Goal: Task Accomplishment & Management: Use online tool/utility

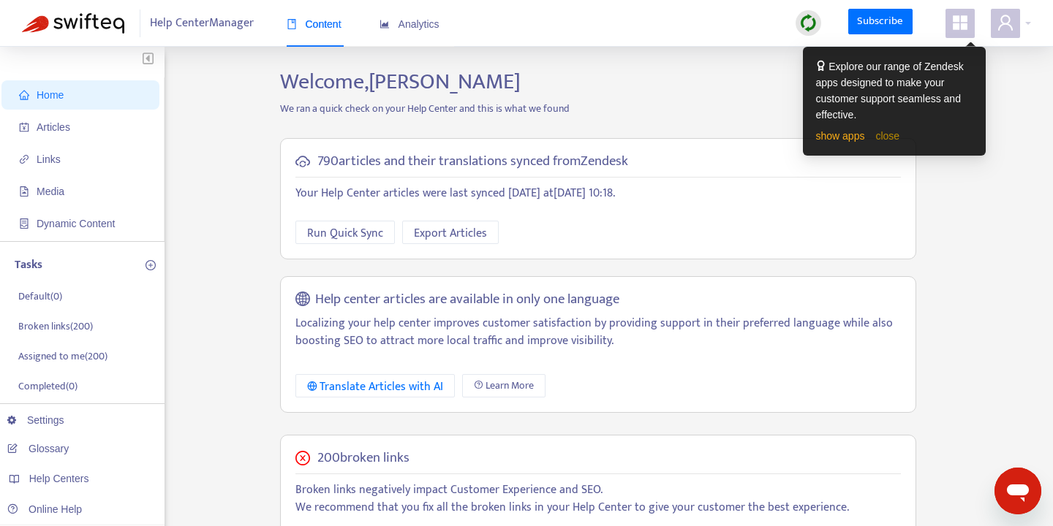
click at [897, 138] on link "close" at bounding box center [887, 136] width 24 height 12
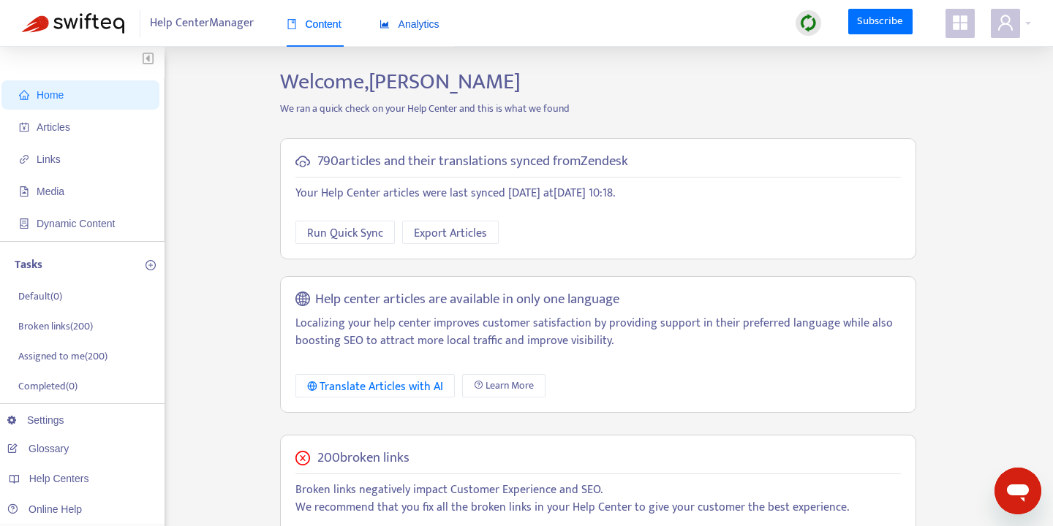
click at [418, 31] on div "Analytics" at bounding box center [409, 24] width 60 height 16
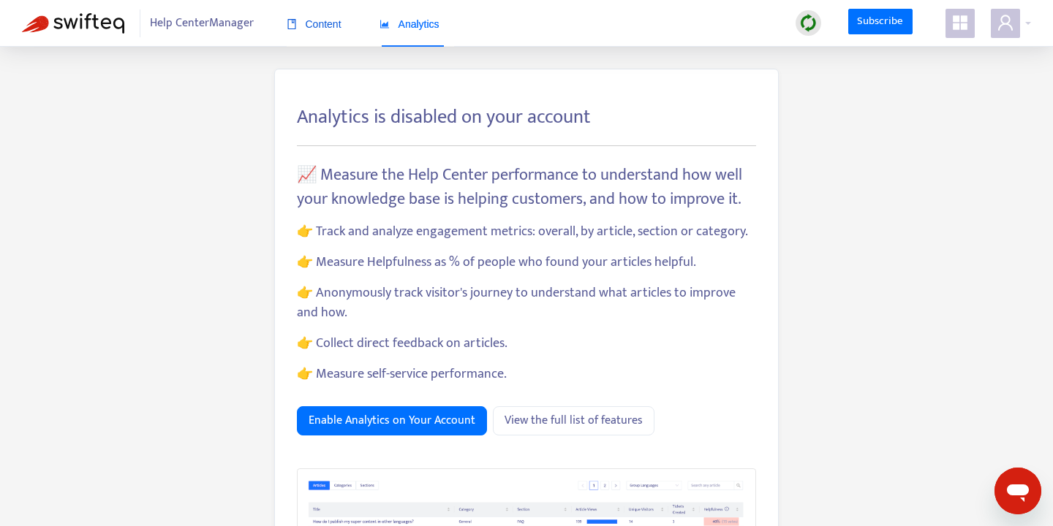
click at [325, 26] on span "Content" at bounding box center [314, 24] width 55 height 12
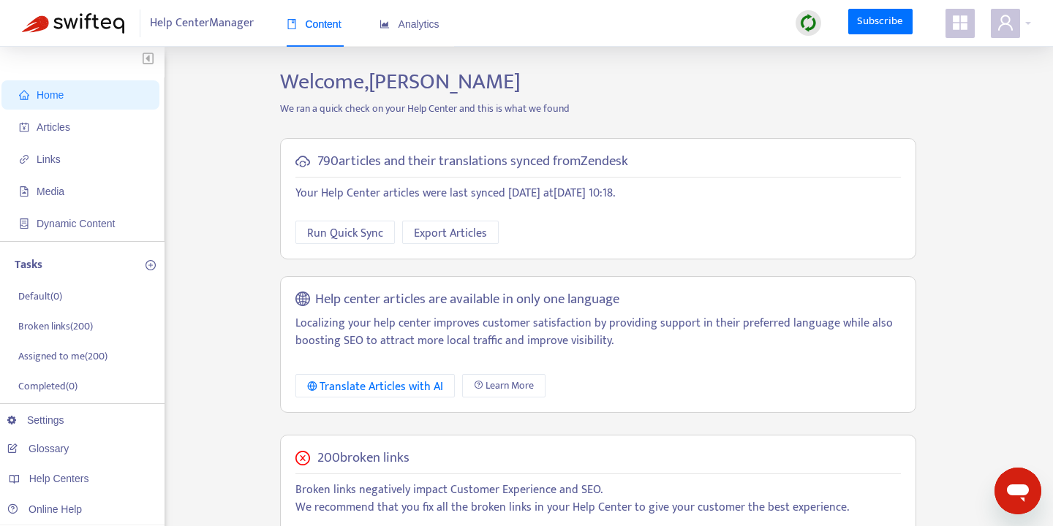
click at [227, 21] on span "Help Center Manager" at bounding box center [202, 24] width 104 height 28
click at [965, 25] on icon "appstore" at bounding box center [960, 22] width 15 height 15
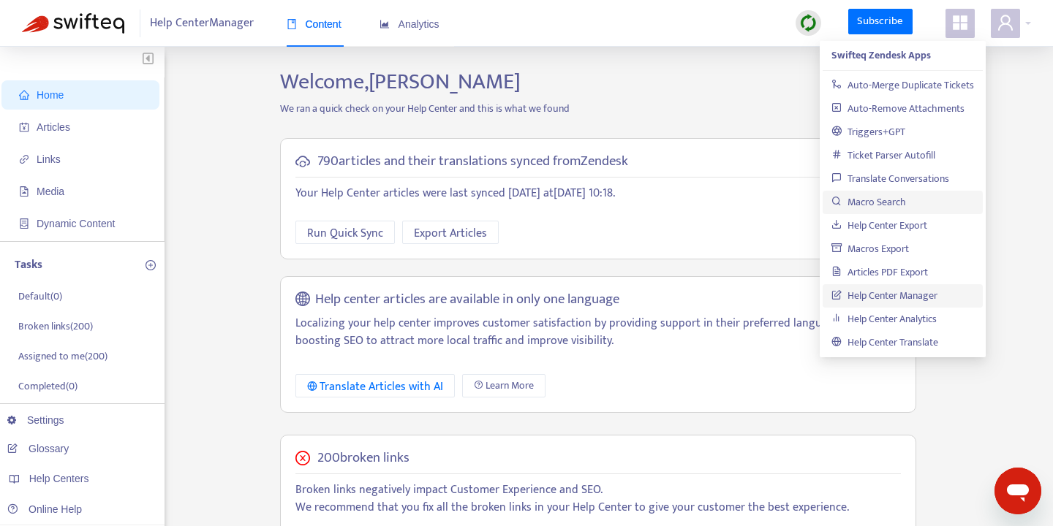
click at [893, 202] on link "Macro Search" at bounding box center [868, 202] width 75 height 17
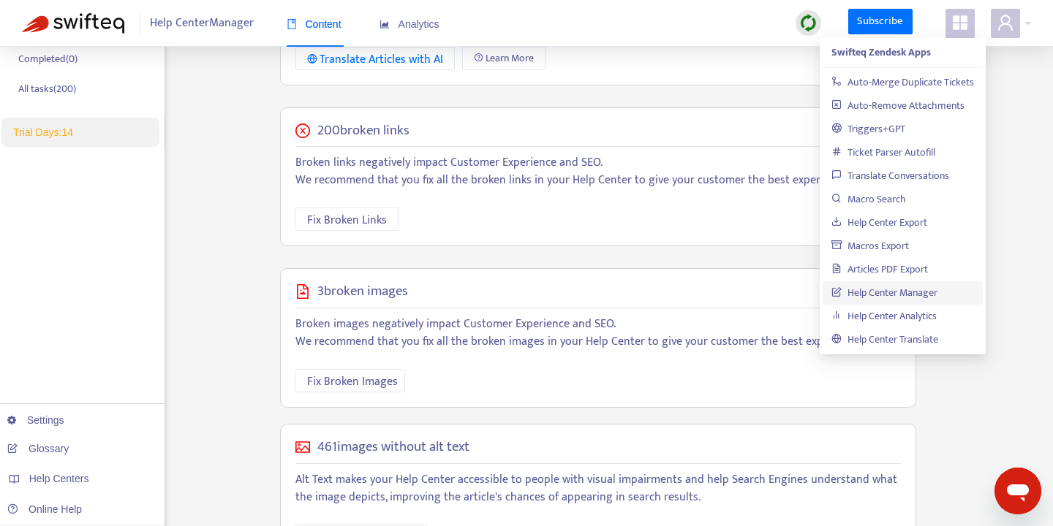
scroll to position [330, 0]
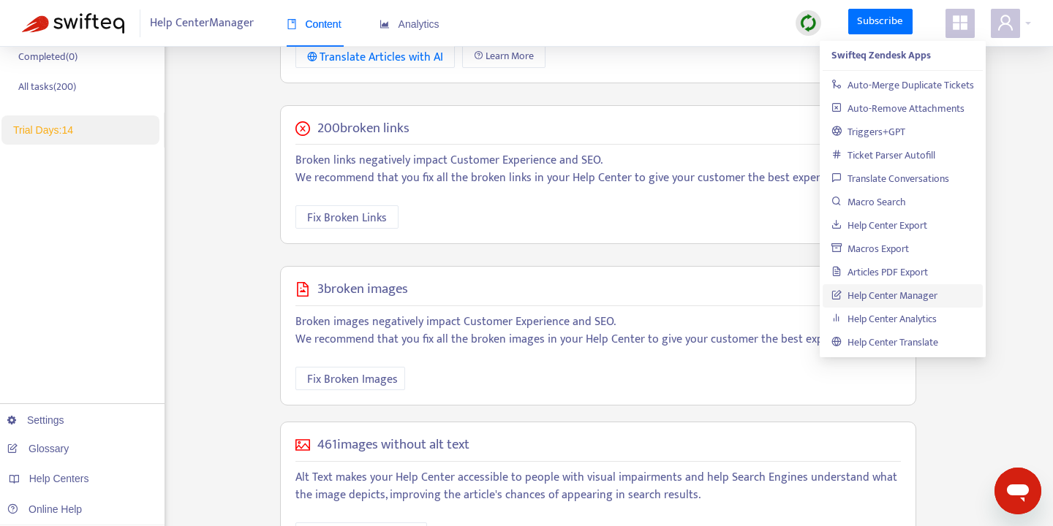
click at [586, 311] on div "3 broken images Broken images negatively impact Customer Experience and SEO. We…" at bounding box center [598, 336] width 636 height 140
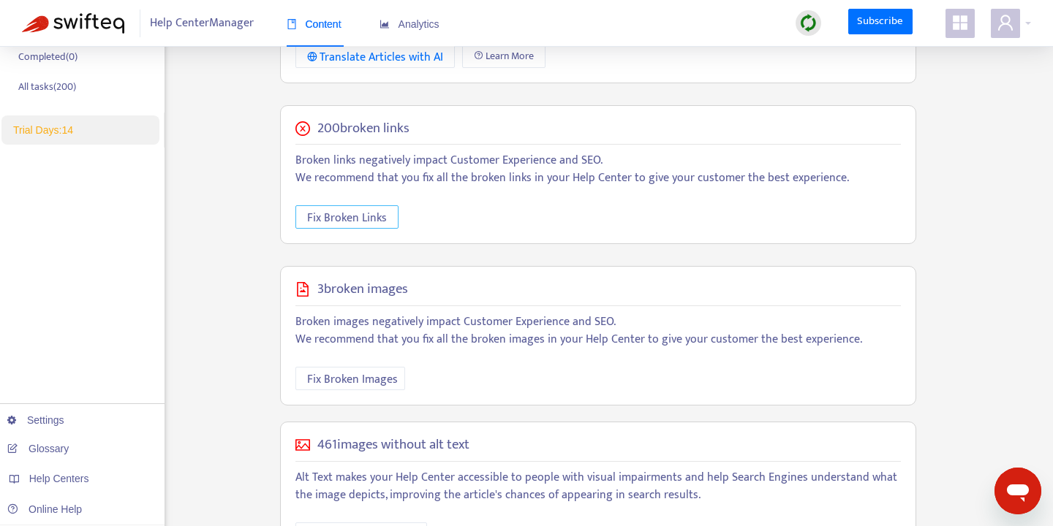
click at [374, 219] on span "Fix Broken Links" at bounding box center [347, 218] width 80 height 18
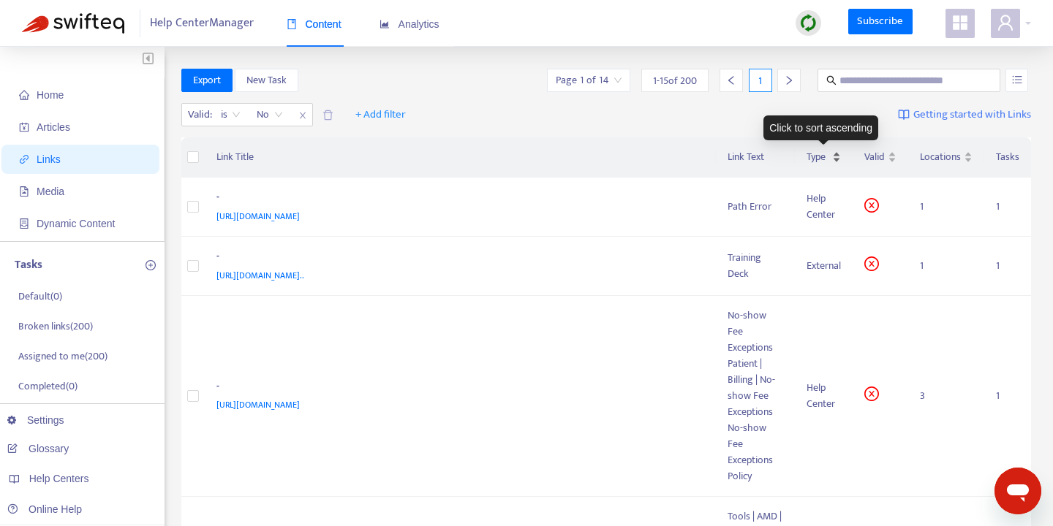
click at [836, 160] on div "Type" at bounding box center [823, 157] width 34 height 16
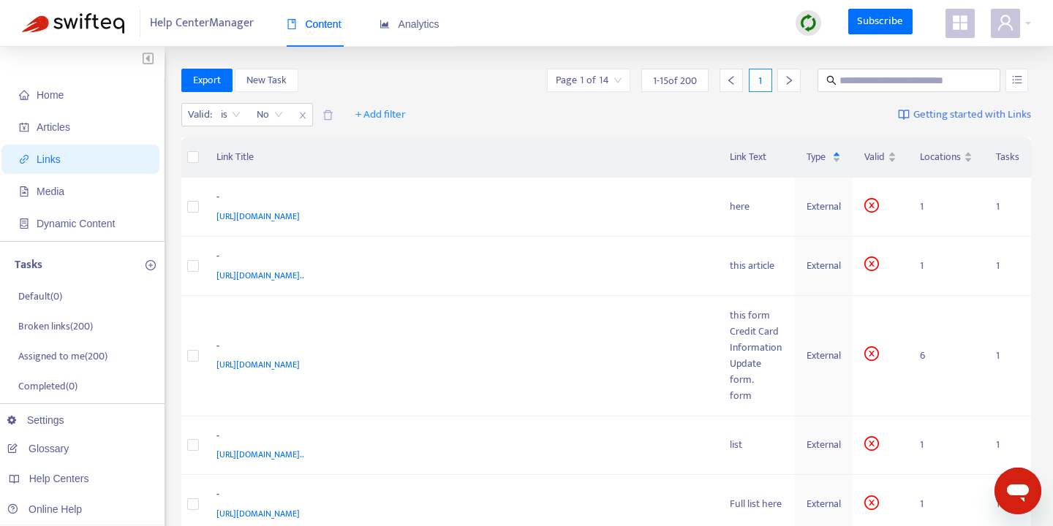
click at [956, 113] on span "Getting started with Links" at bounding box center [972, 115] width 118 height 17
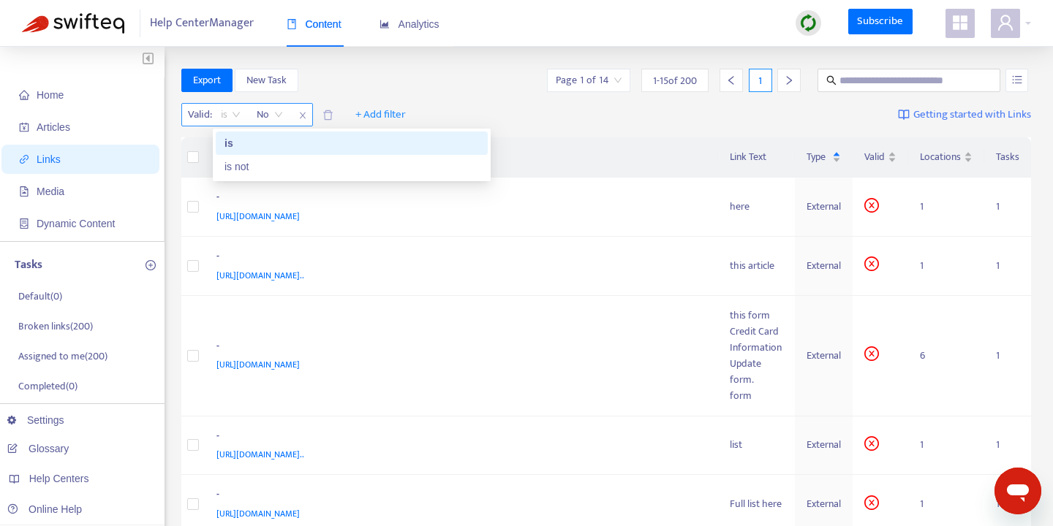
click at [234, 113] on span "is" at bounding box center [231, 115] width 20 height 22
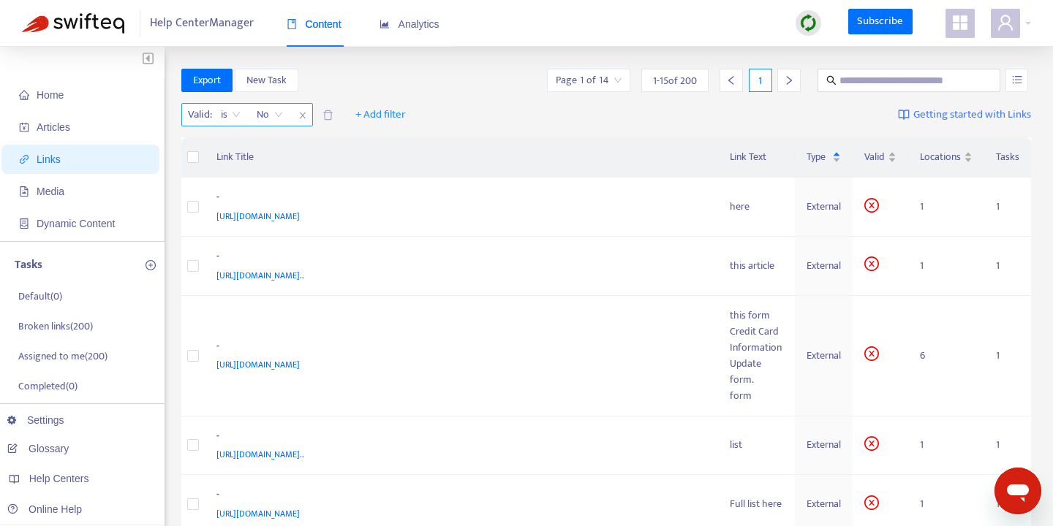
click at [234, 113] on span "is" at bounding box center [231, 115] width 20 height 22
click at [382, 113] on span "+ Add filter" at bounding box center [380, 115] width 50 height 18
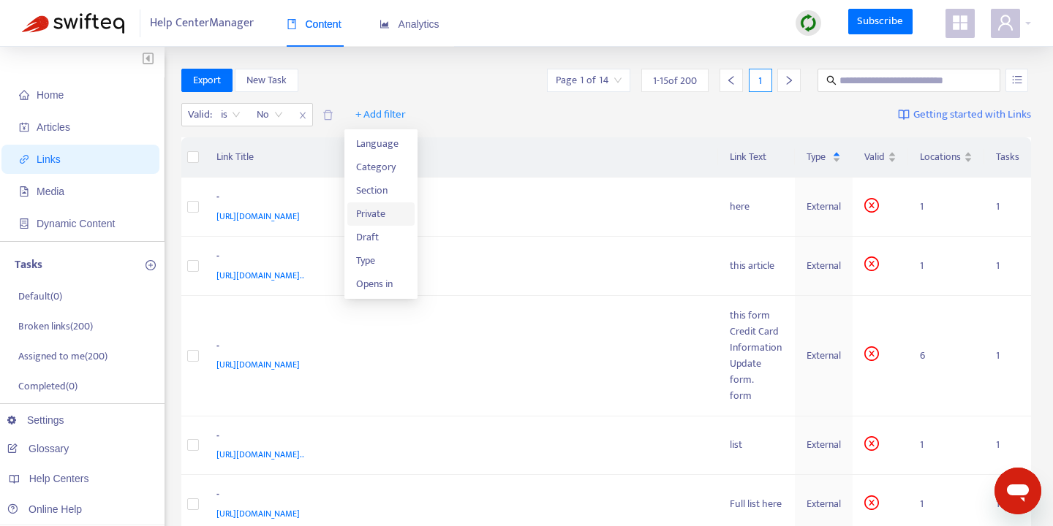
click at [380, 209] on span "Private" at bounding box center [381, 214] width 50 height 16
click at [439, 114] on icon "close" at bounding box center [438, 115] width 9 height 9
click at [385, 115] on span "+ Add filter" at bounding box center [380, 115] width 50 height 18
click at [371, 234] on span "Draft" at bounding box center [381, 238] width 50 height 16
click at [434, 116] on icon "close" at bounding box center [438, 115] width 9 height 9
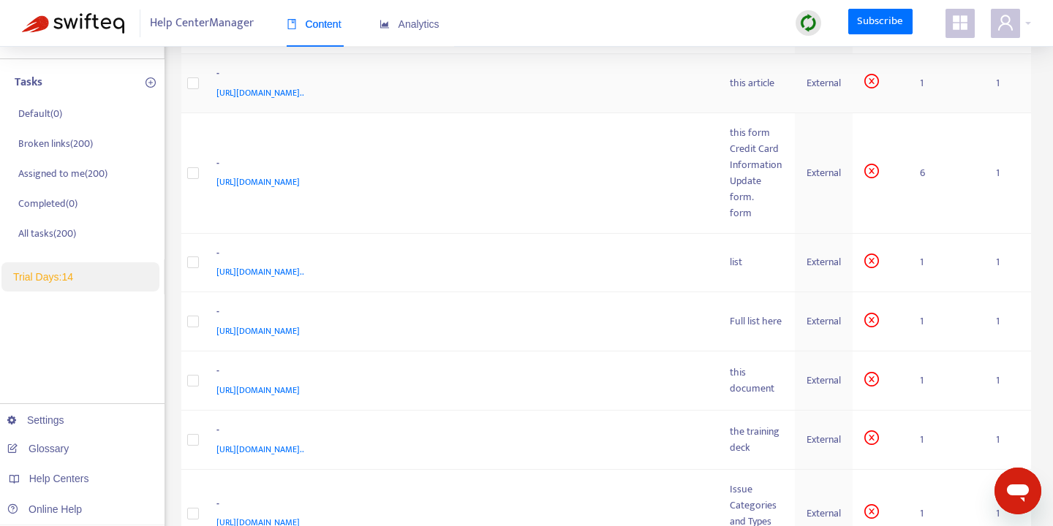
scroll to position [812, 0]
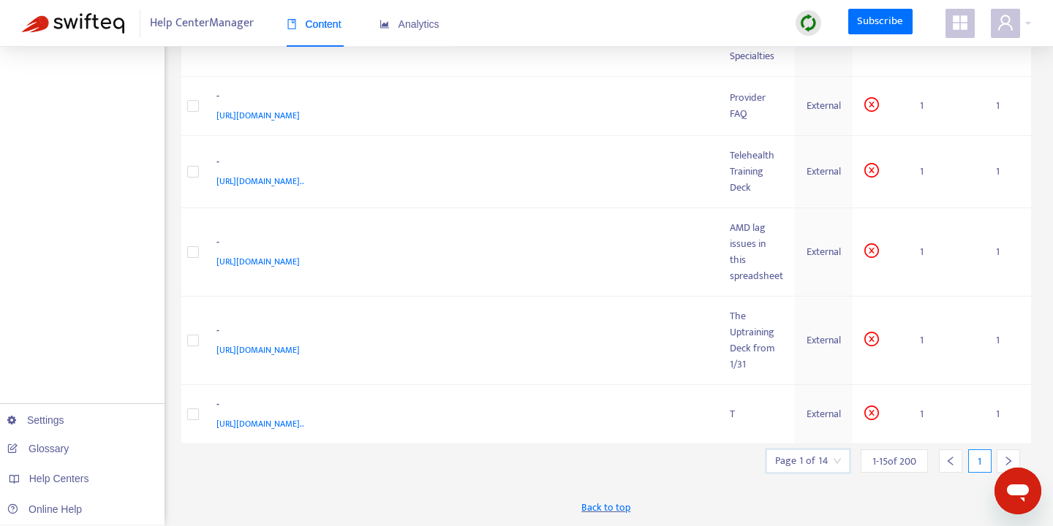
click at [838, 461] on input "search" at bounding box center [808, 461] width 66 height 22
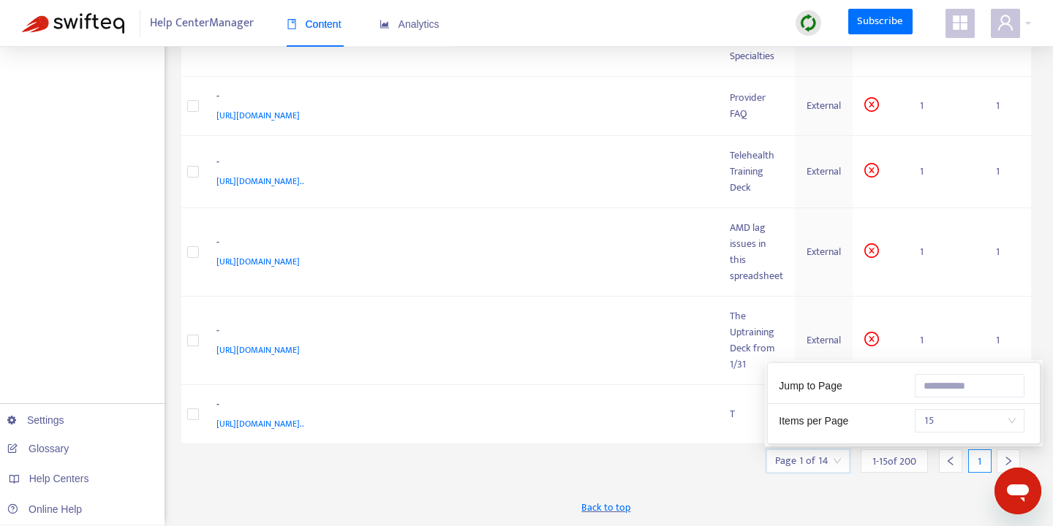
click at [838, 462] on input "search" at bounding box center [808, 461] width 66 height 22
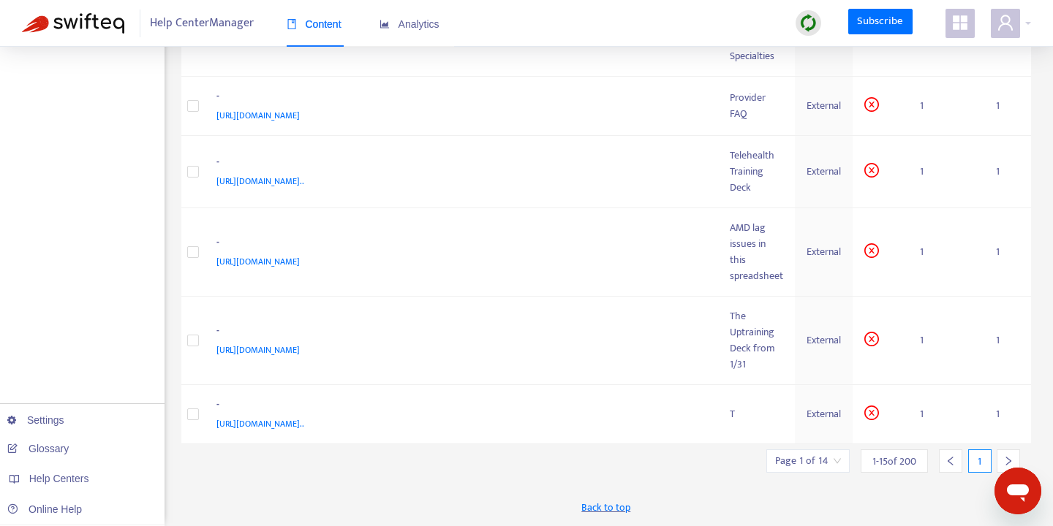
click at [1006, 458] on icon "right" at bounding box center [1008, 461] width 5 height 9
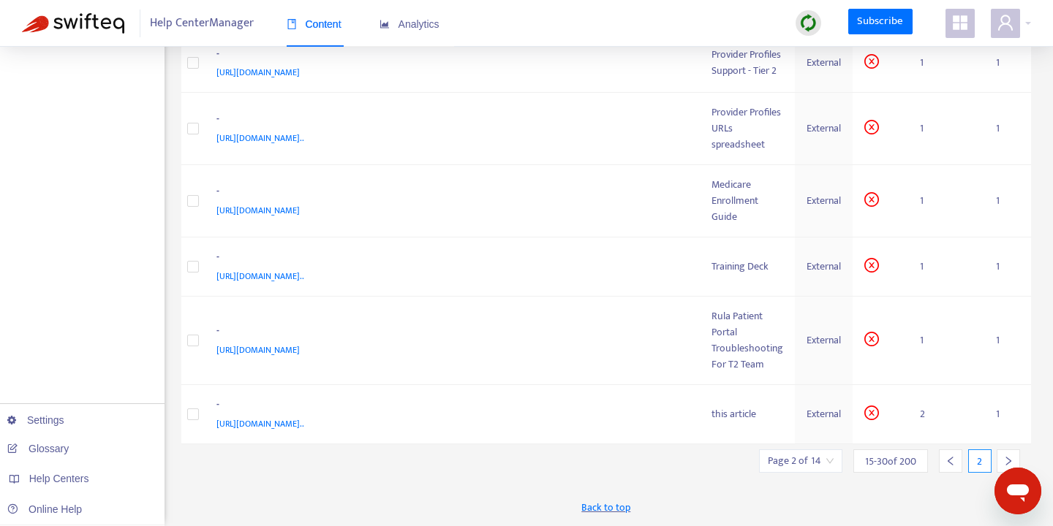
scroll to position [715, 0]
click at [1006, 458] on icon "right" at bounding box center [1008, 461] width 5 height 9
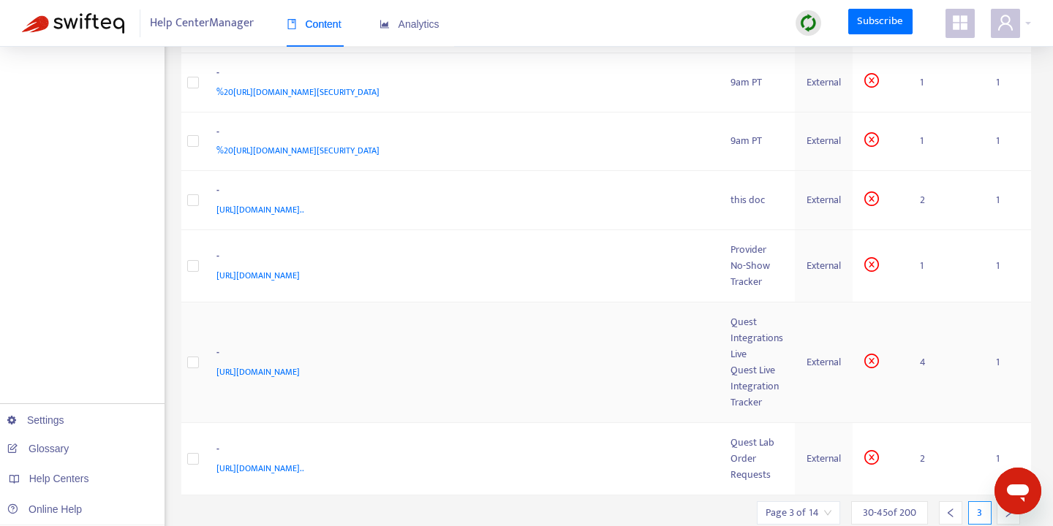
scroll to position [793, 0]
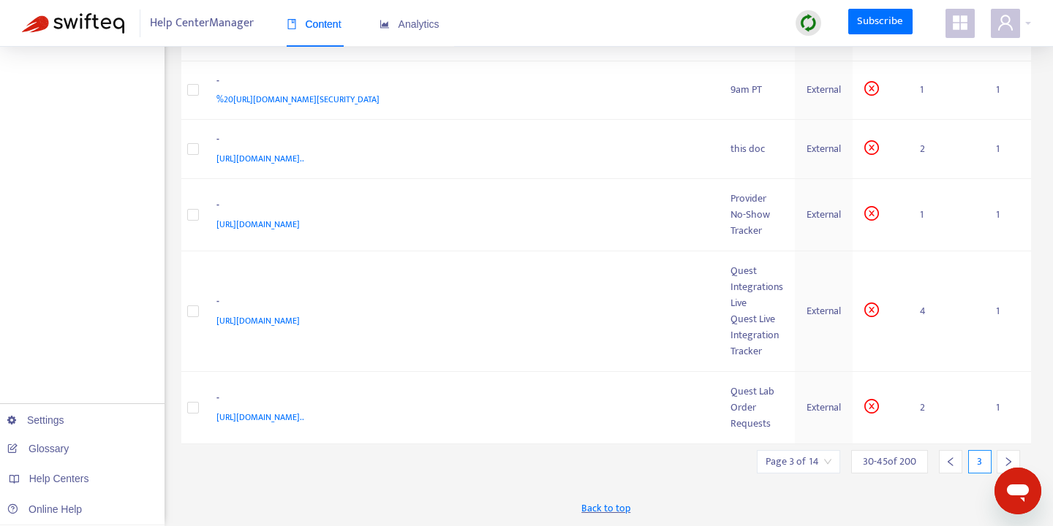
click at [1007, 458] on icon "right" at bounding box center [1008, 462] width 10 height 10
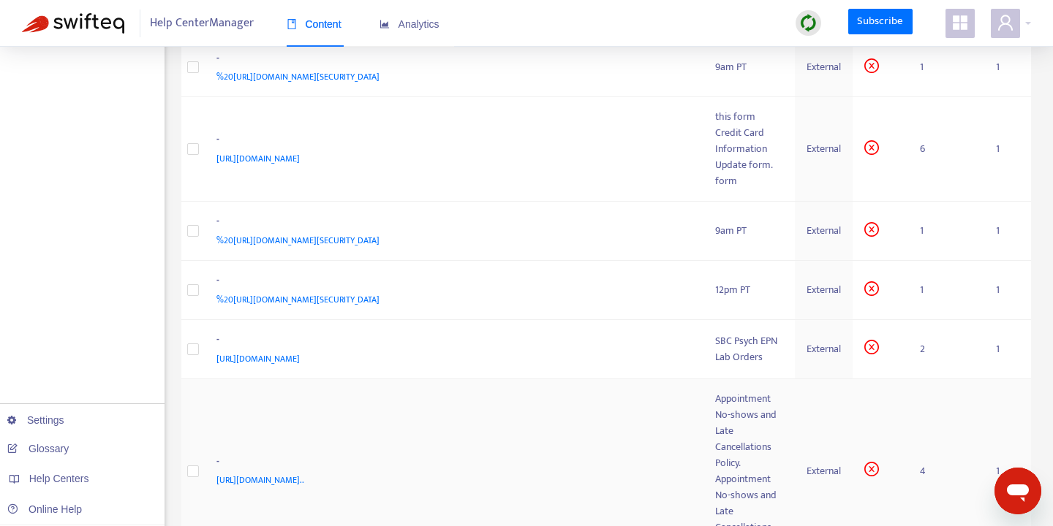
scroll to position [953, 0]
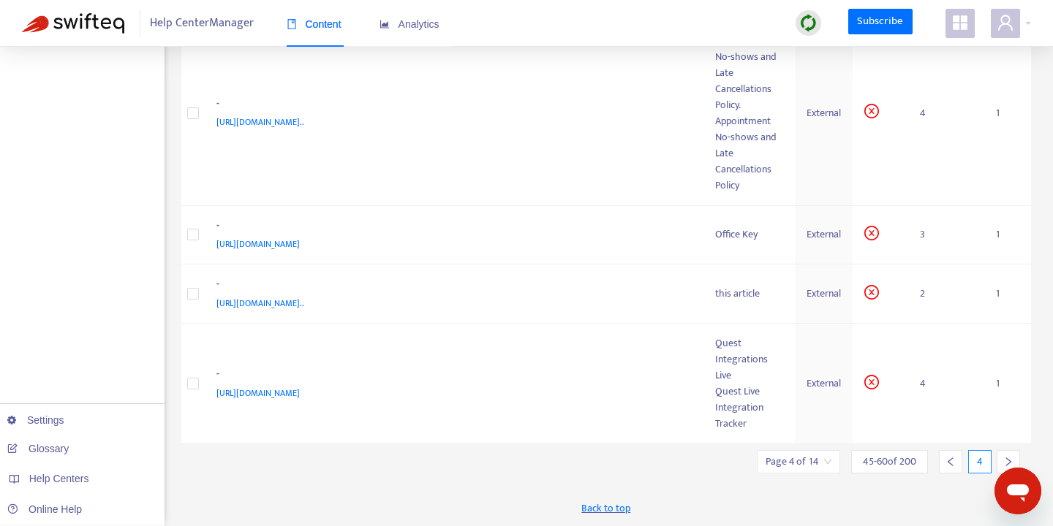
click at [1007, 459] on icon "right" at bounding box center [1008, 462] width 5 height 9
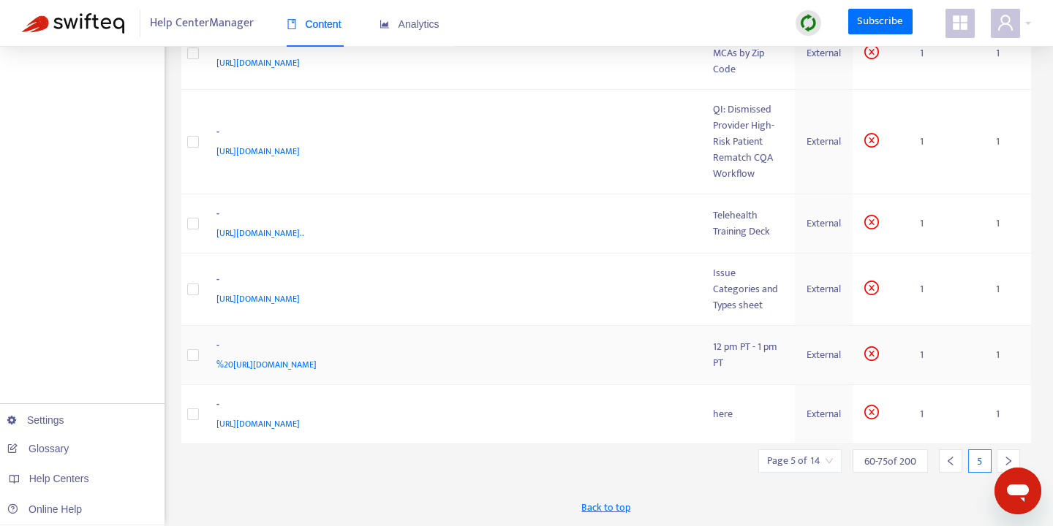
scroll to position [867, 0]
click at [1011, 454] on div at bounding box center [1007, 461] width 23 height 23
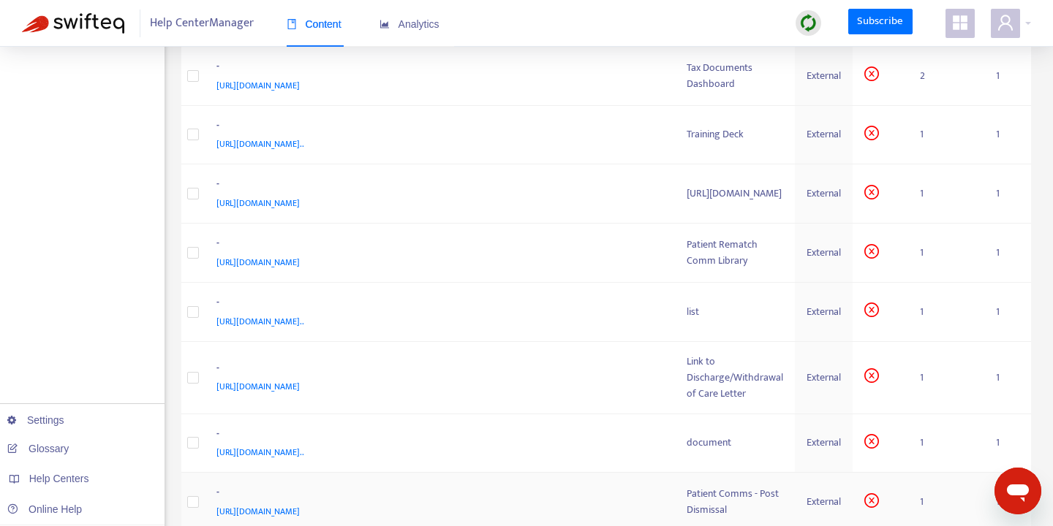
scroll to position [795, 0]
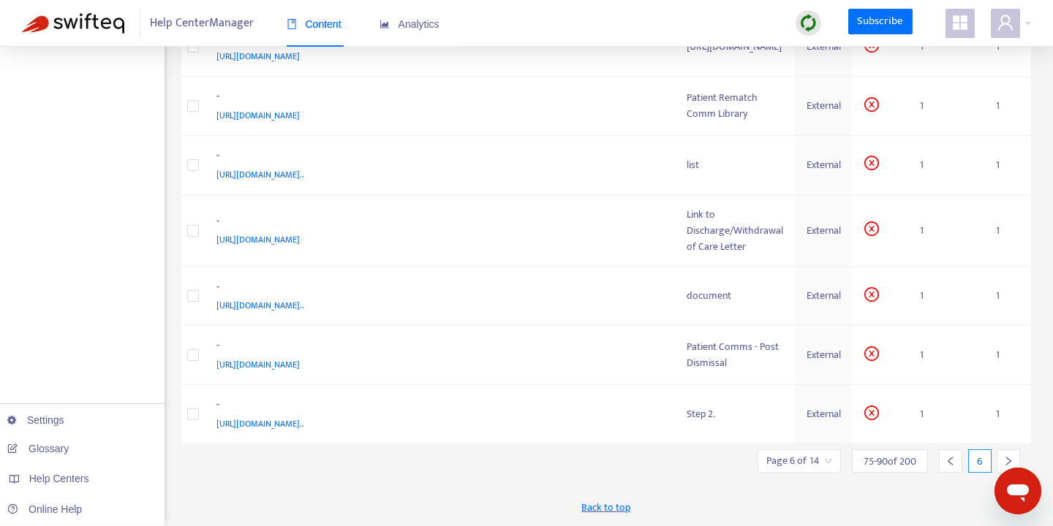
click at [1014, 459] on div at bounding box center [1007, 461] width 23 height 23
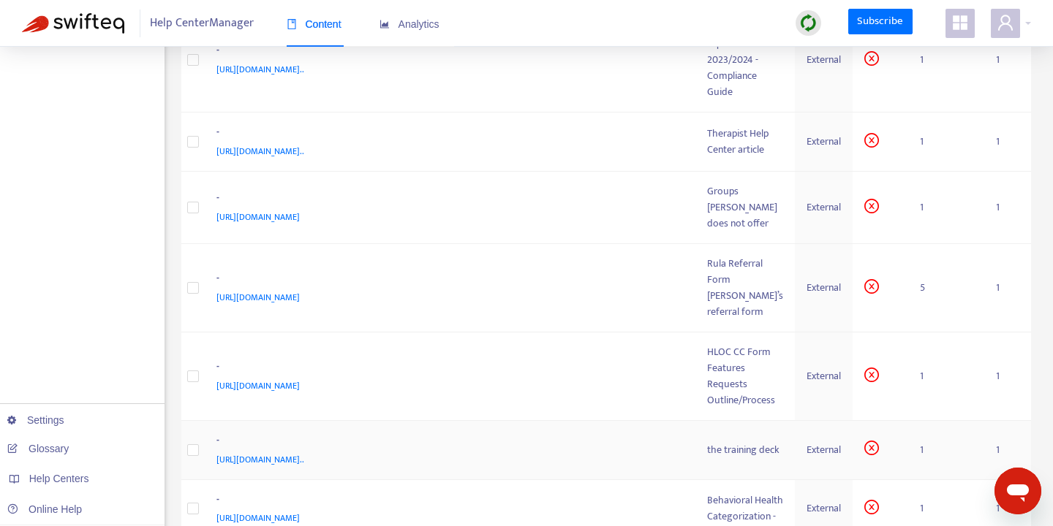
scroll to position [828, 0]
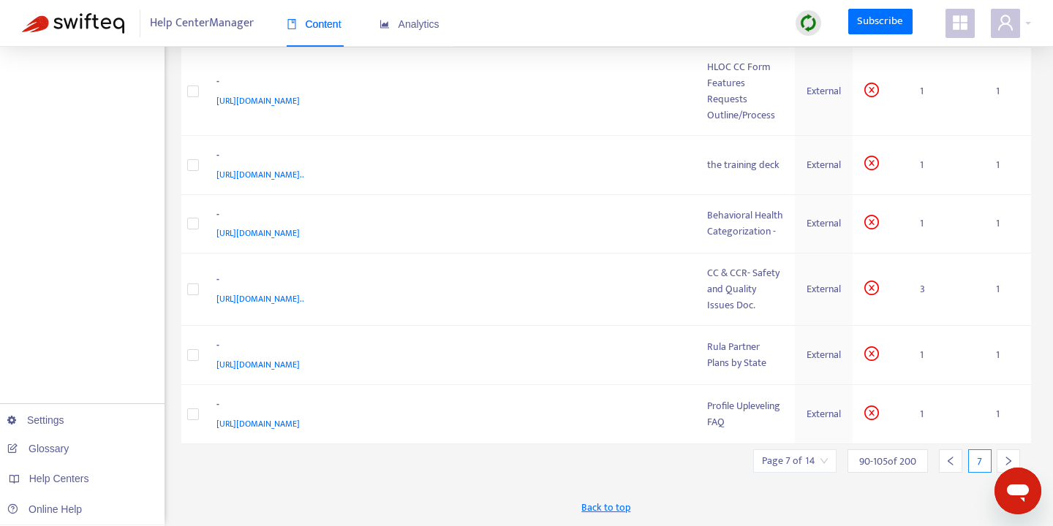
click at [1013, 458] on icon "right" at bounding box center [1008, 461] width 10 height 10
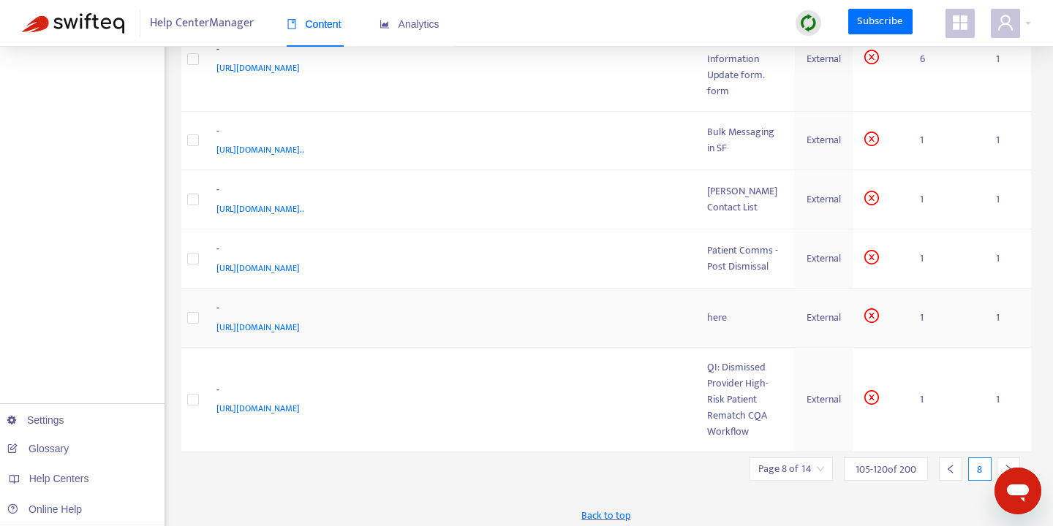
scroll to position [905, 0]
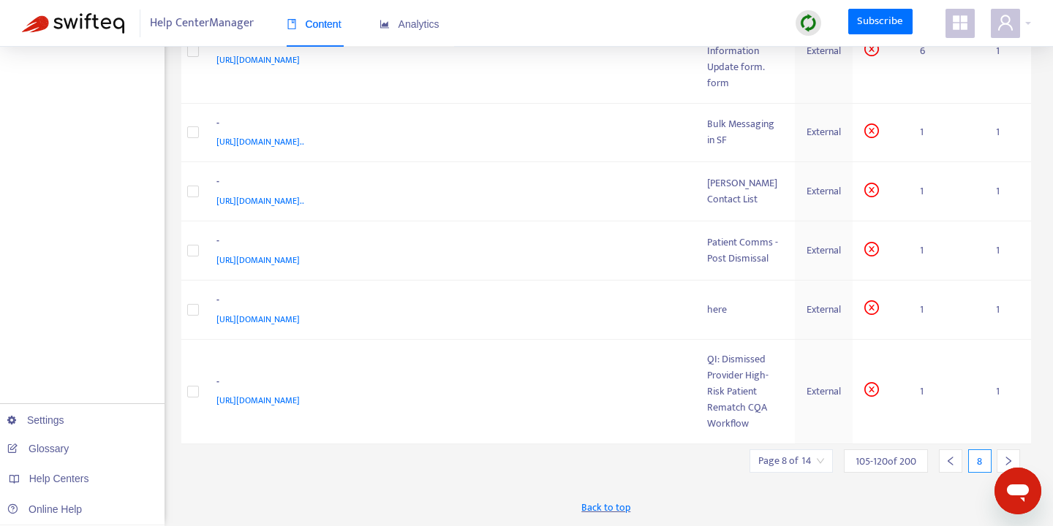
click at [1015, 458] on div at bounding box center [1007, 461] width 23 height 23
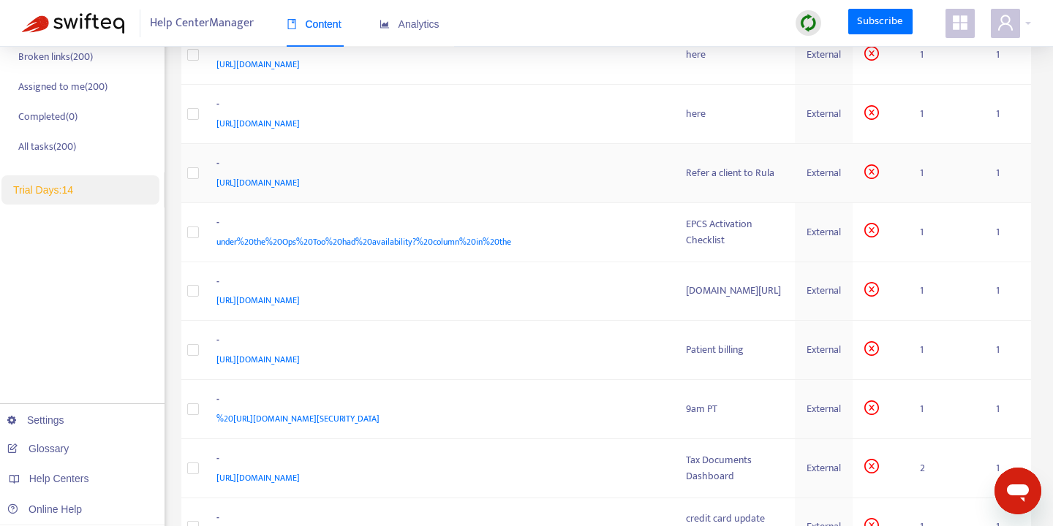
scroll to position [659, 0]
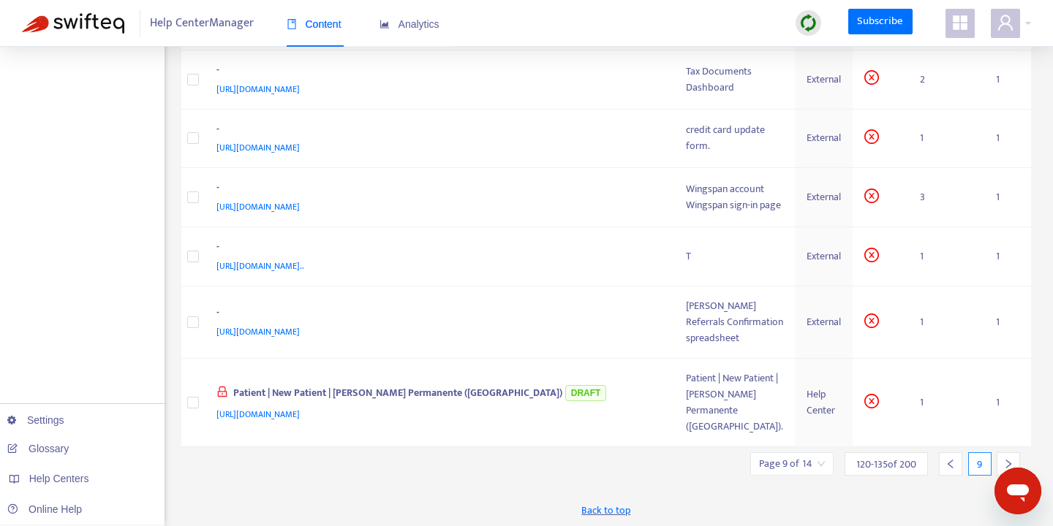
click at [1014, 459] on div at bounding box center [1007, 464] width 23 height 23
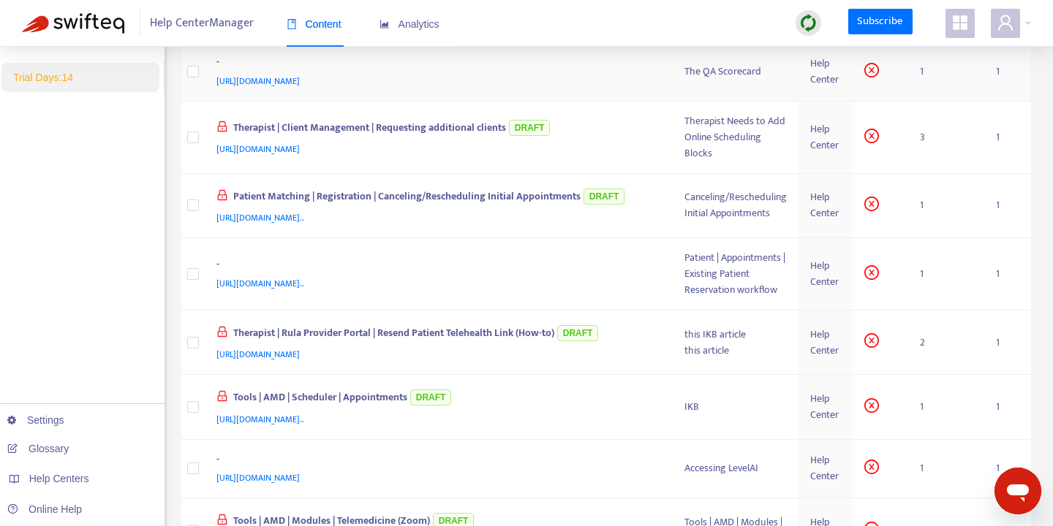
scroll to position [697, 0]
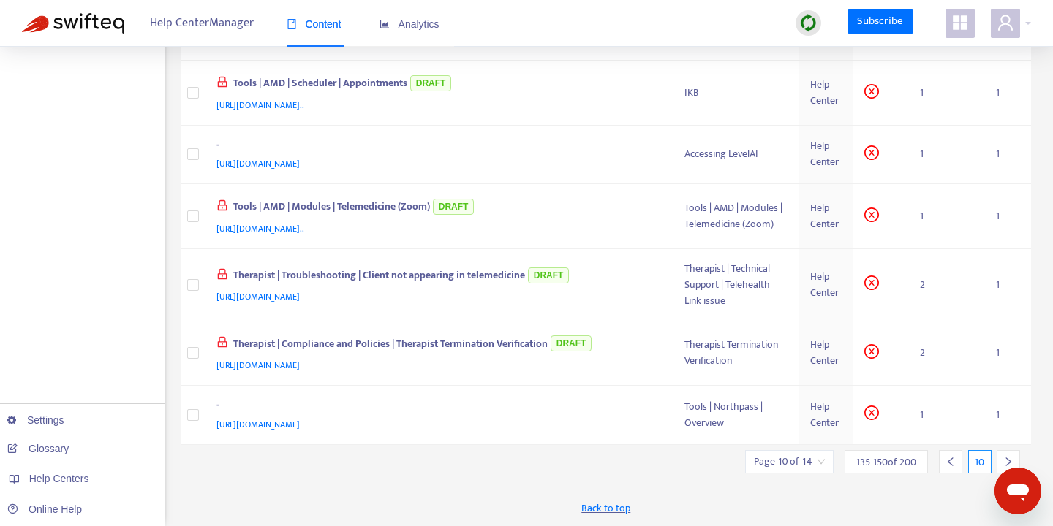
click at [1012, 461] on icon "right" at bounding box center [1008, 462] width 10 height 10
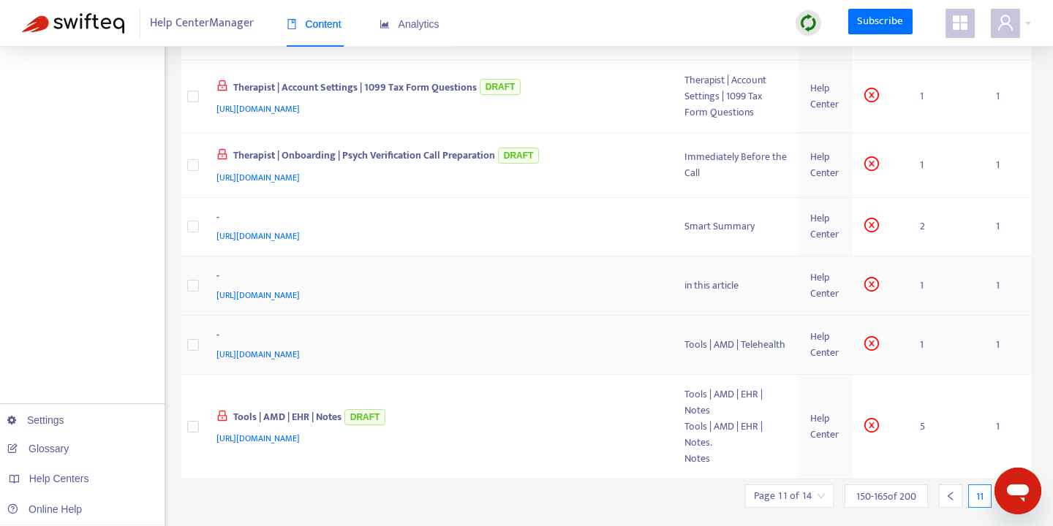
scroll to position [839, 0]
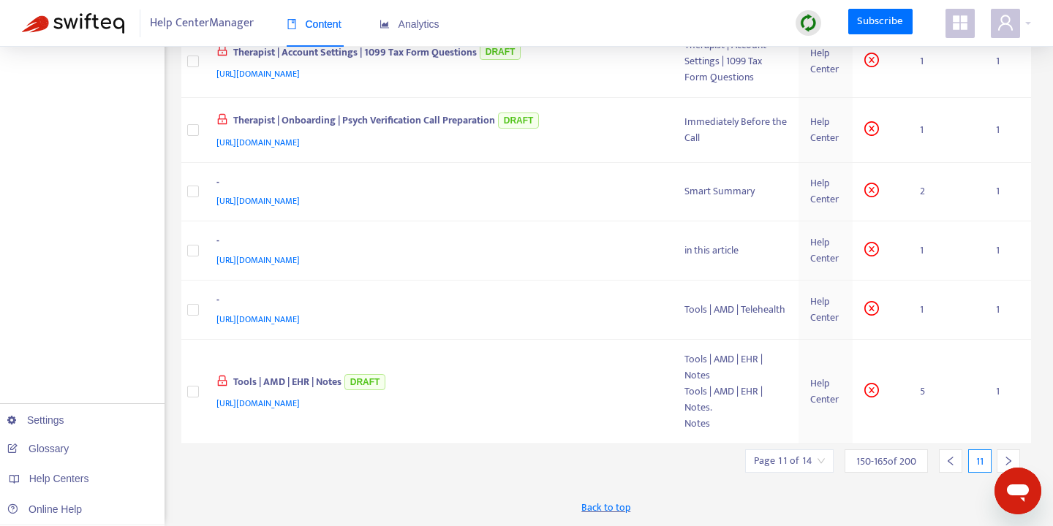
click at [1005, 455] on div at bounding box center [1007, 461] width 23 height 23
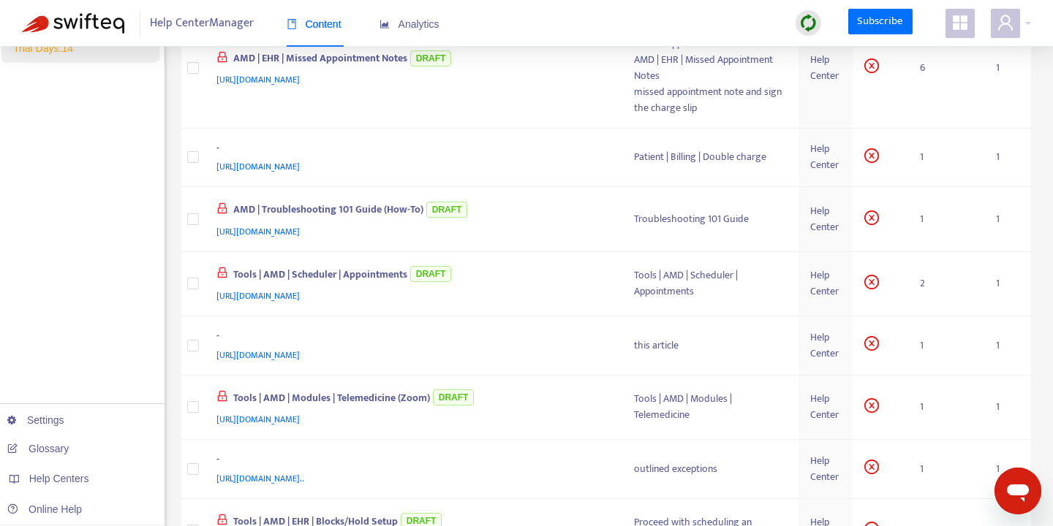
scroll to position [729, 0]
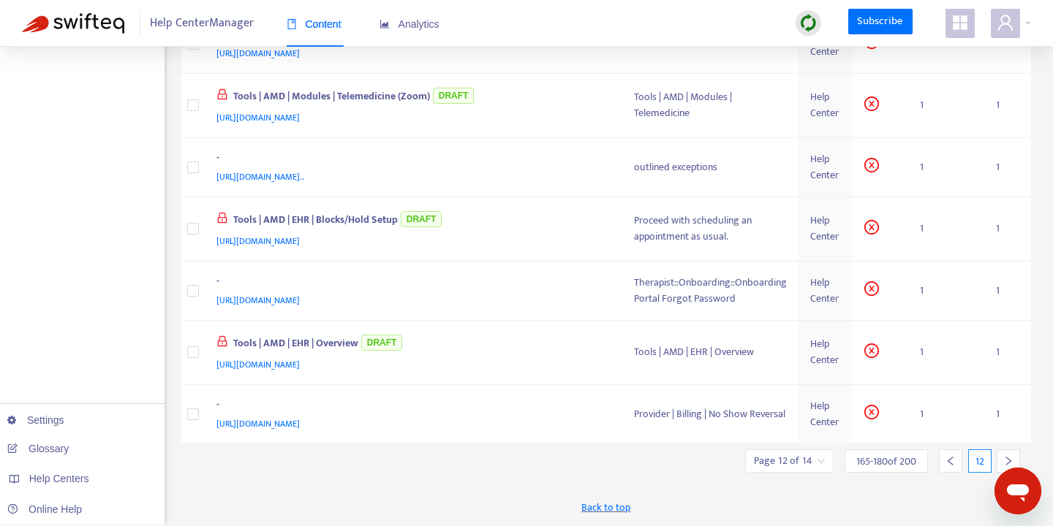
click at [1008, 456] on icon "right" at bounding box center [1008, 461] width 10 height 10
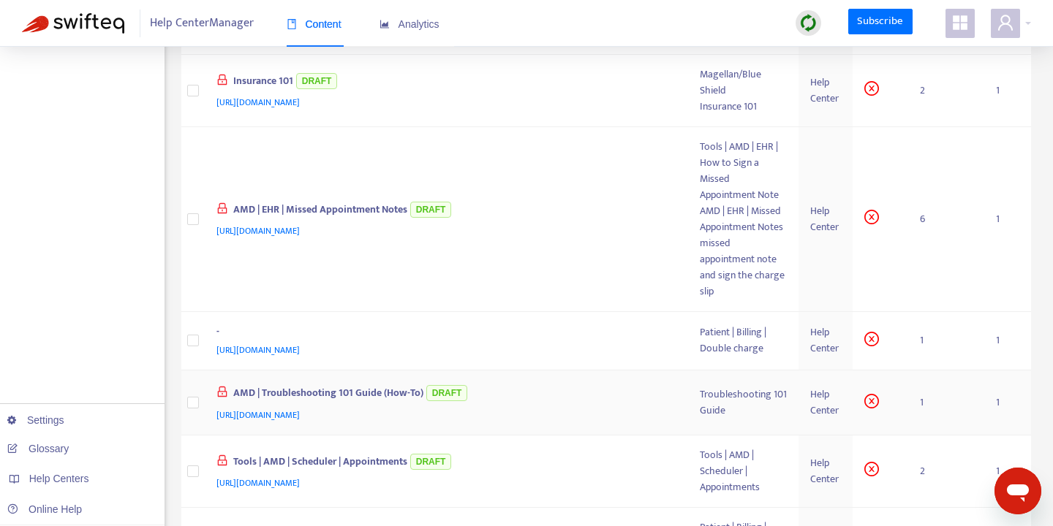
scroll to position [913, 0]
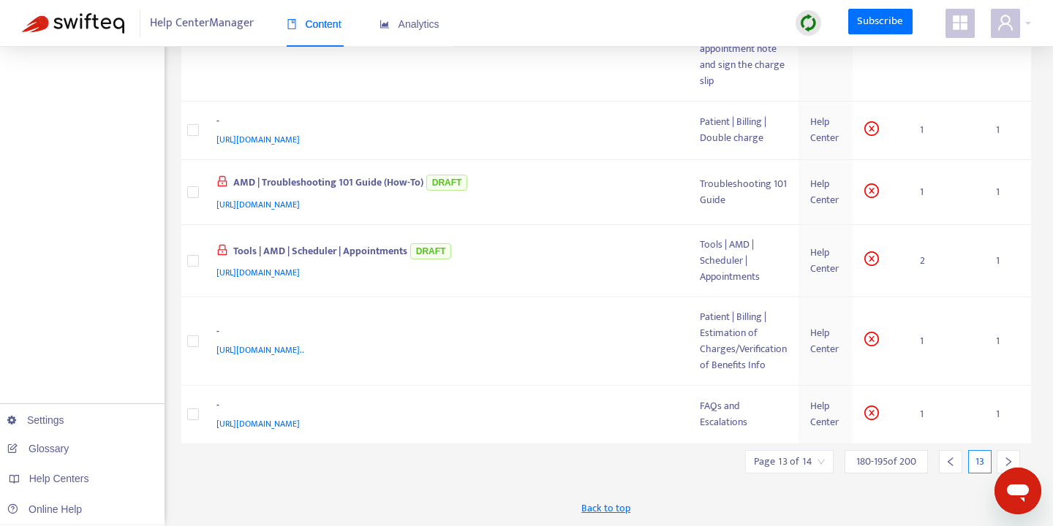
click at [1007, 458] on icon "right" at bounding box center [1008, 462] width 10 height 10
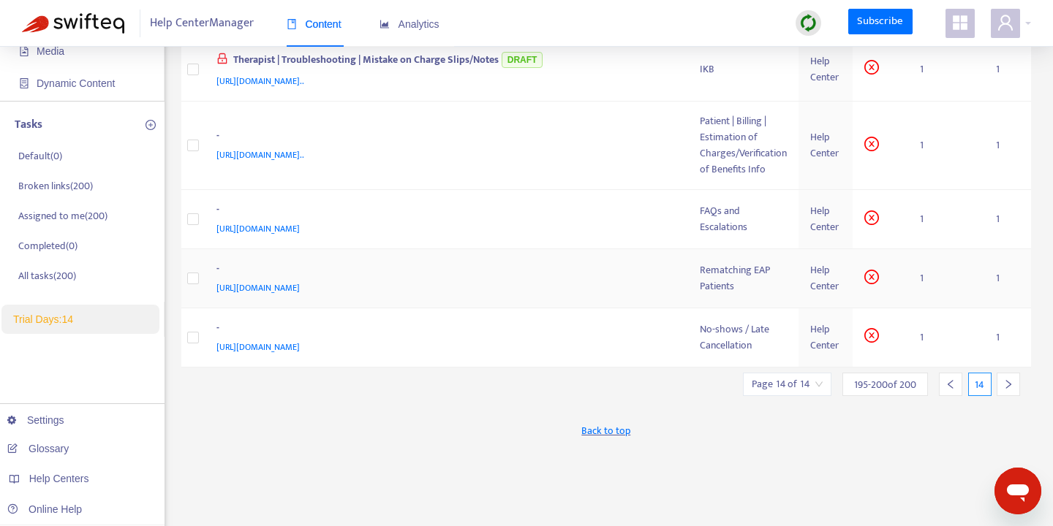
scroll to position [0, 0]
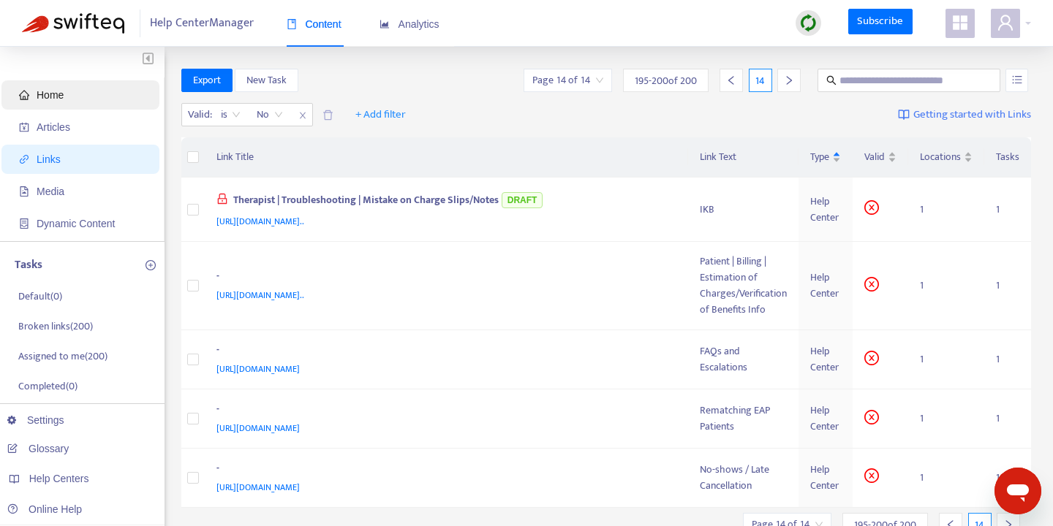
click at [57, 105] on span "Home" at bounding box center [83, 94] width 129 height 29
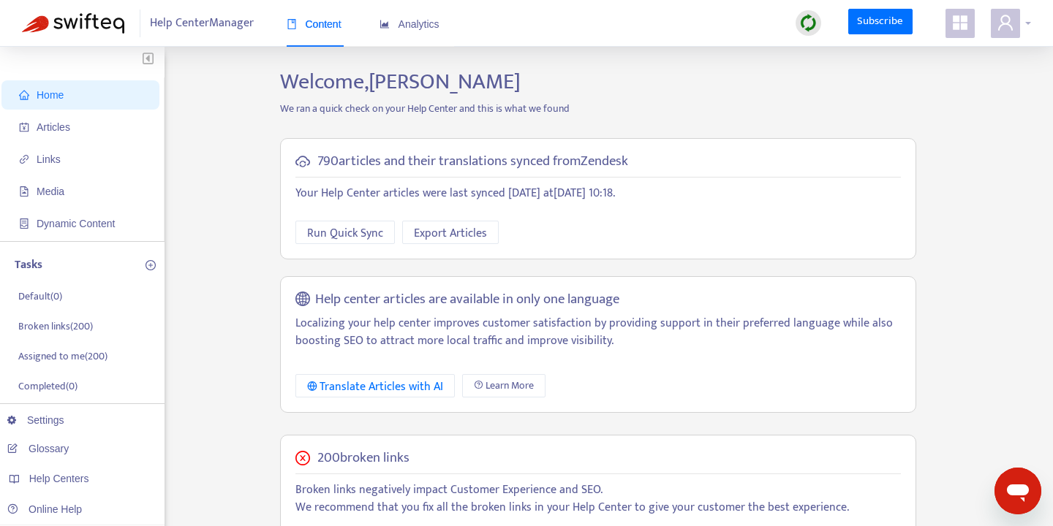
click at [1028, 24] on div at bounding box center [1011, 23] width 40 height 29
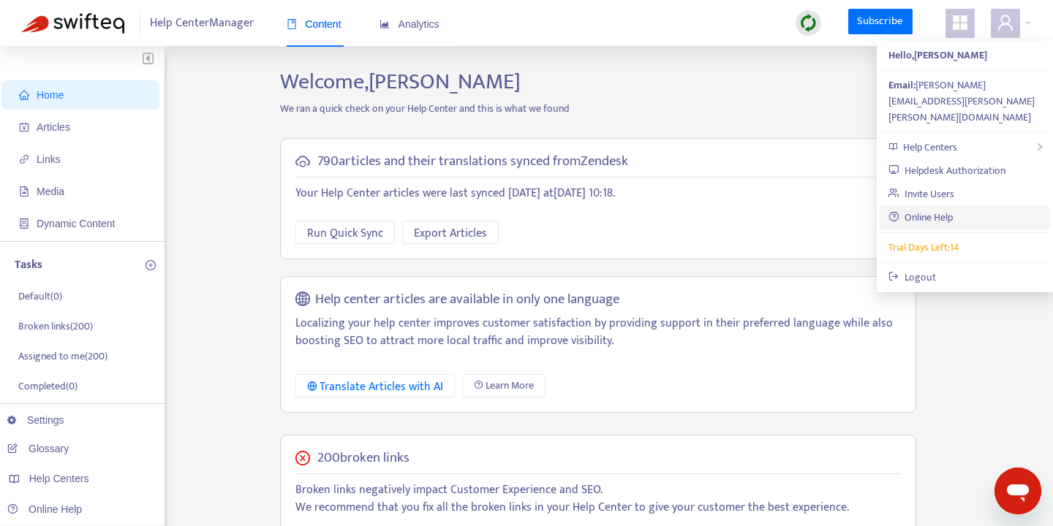
click at [942, 209] on link "Online Help" at bounding box center [920, 217] width 64 height 17
